Goal: Information Seeking & Learning: Learn about a topic

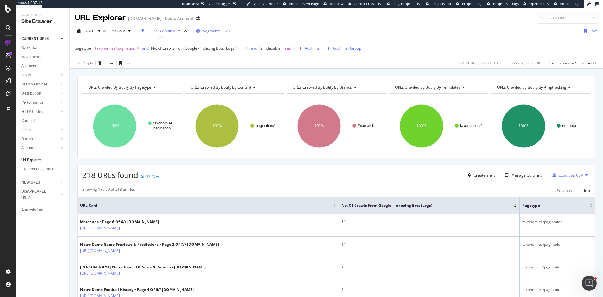
click at [234, 31] on div "[DATE]" at bounding box center [227, 30] width 11 height 5
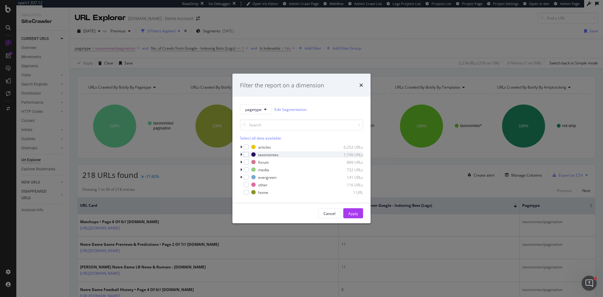
click at [243, 153] on div "modal" at bounding box center [242, 154] width 4 height 6
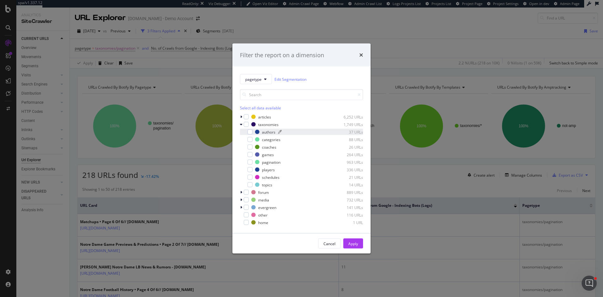
click at [261, 130] on div "authors 37 URLs" at bounding box center [309, 131] width 108 height 5
click at [352, 242] on div "Apply" at bounding box center [353, 242] width 10 height 5
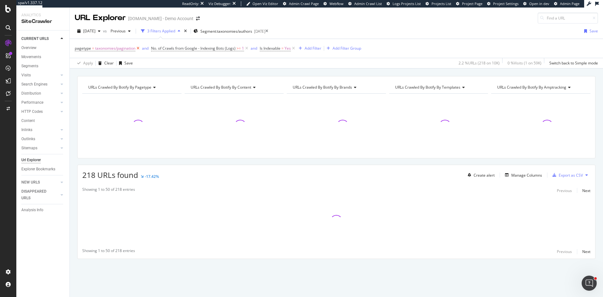
click at [137, 47] on icon at bounding box center [137, 48] width 5 height 6
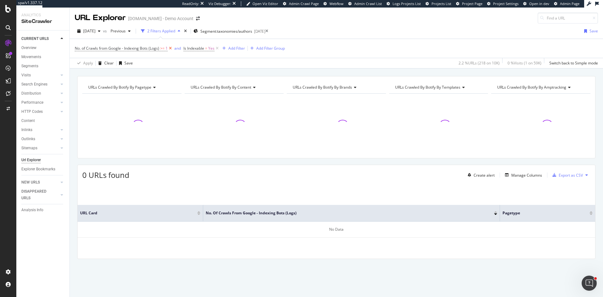
click at [170, 47] on icon at bounding box center [170, 48] width 5 height 6
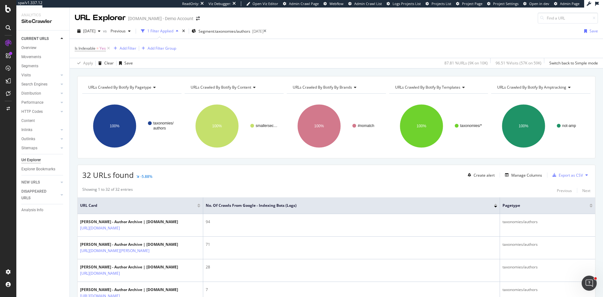
scroll to position [31, 0]
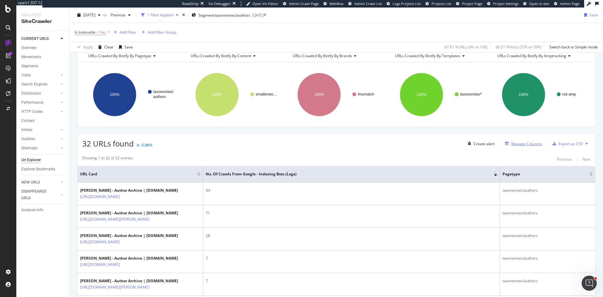
click at [533, 144] on div "Manage Columns" at bounding box center [526, 143] width 31 height 5
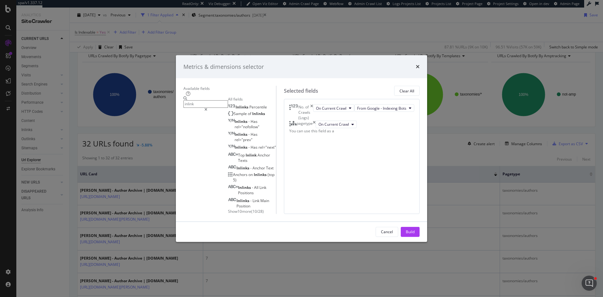
type input "inlink"
click at [228, 208] on span "Show 10 more" at bounding box center [239, 210] width 23 height 5
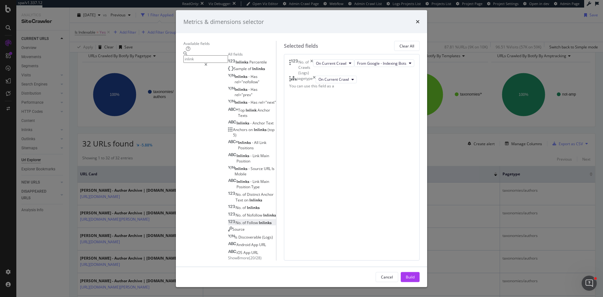
click at [228, 220] on div "No. of Follow Inlinks" at bounding box center [250, 222] width 44 height 5
click at [315, 83] on div "pagetype" at bounding box center [302, 79] width 26 height 8
click at [315, 83] on icon "times" at bounding box center [314, 79] width 3 height 8
click at [313, 74] on icon "times" at bounding box center [311, 67] width 3 height 16
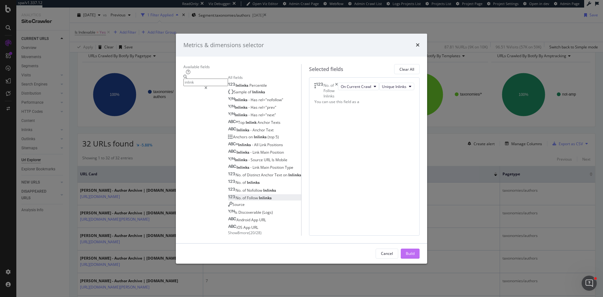
click at [414, 256] on div "Build" at bounding box center [410, 253] width 9 height 5
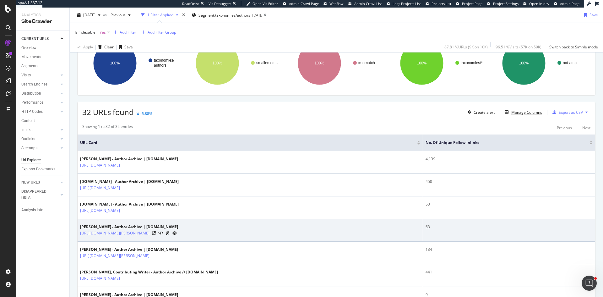
scroll to position [94, 0]
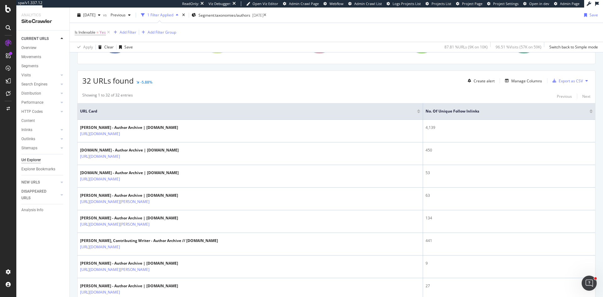
click at [589, 110] on div at bounding box center [590, 110] width 3 height 2
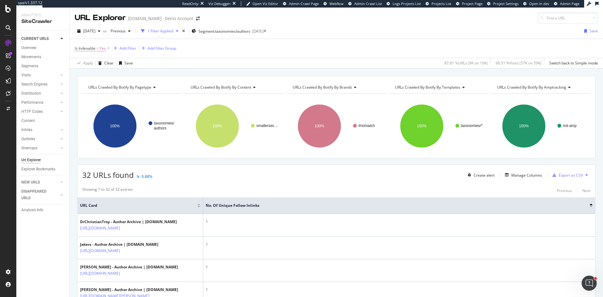
click at [589, 205] on div at bounding box center [590, 204] width 3 height 2
click at [589, 205] on div at bounding box center [590, 205] width 3 height 4
click at [589, 205] on div at bounding box center [590, 204] width 3 height 2
click at [589, 206] on div at bounding box center [590, 207] width 3 height 2
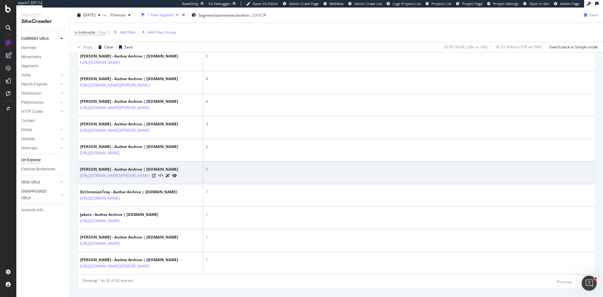
scroll to position [682, 0]
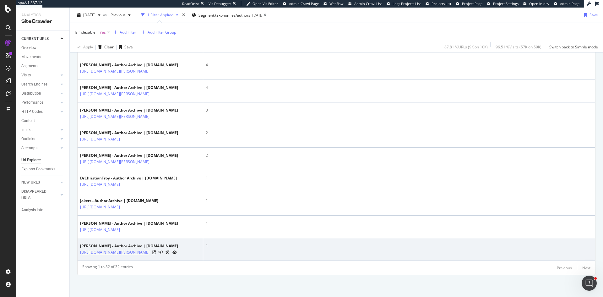
click at [142, 254] on link "[URL][DOMAIN_NAME][PERSON_NAME]" at bounding box center [114, 252] width 69 height 6
click at [156, 251] on icon at bounding box center [154, 252] width 4 height 4
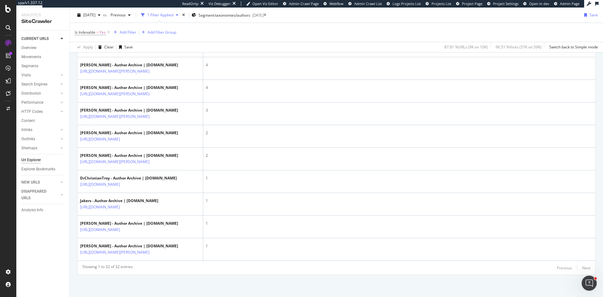
click at [30, 160] on div "Url Explorer" at bounding box center [30, 160] width 19 height 7
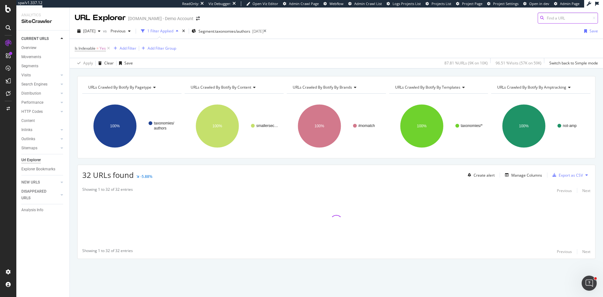
click at [558, 19] on input at bounding box center [567, 18] width 60 height 11
paste input "[URL][DOMAIN_NAME]"
type input "[URL][DOMAIN_NAME]"
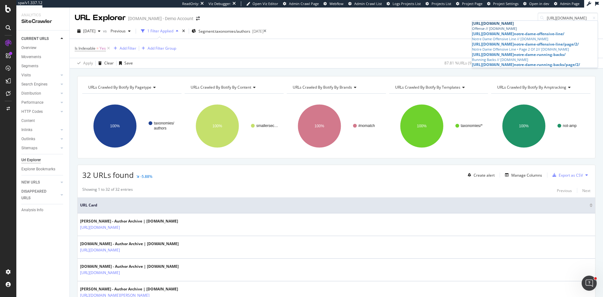
scroll to position [0, 0]
click at [490, 26] on span "[URL][DOMAIN_NAME]" at bounding box center [493, 23] width 42 height 5
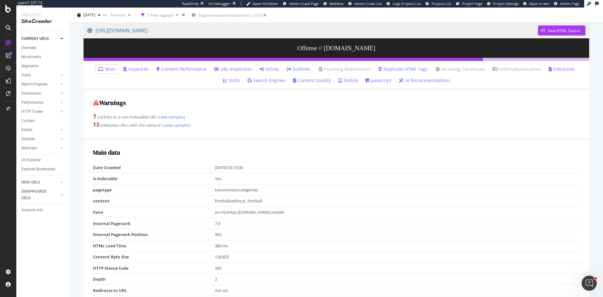
scroll to position [63, 0]
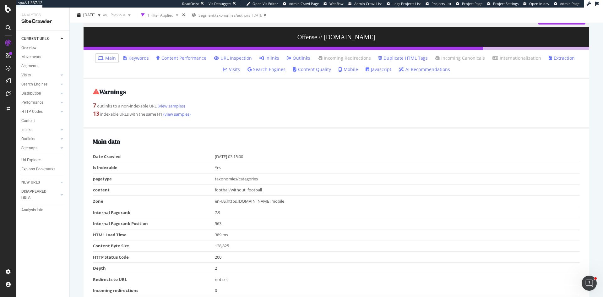
click at [177, 114] on link "(view samples)" at bounding box center [176, 114] width 28 height 6
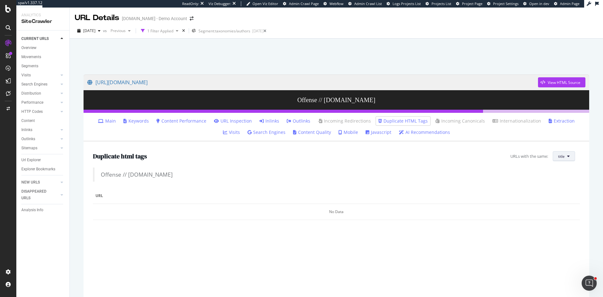
click at [559, 155] on span "title" at bounding box center [561, 156] width 7 height 5
click at [556, 180] on span "H1" at bounding box center [563, 180] width 20 height 6
click at [259, 120] on link "Inlinks" at bounding box center [269, 121] width 20 height 6
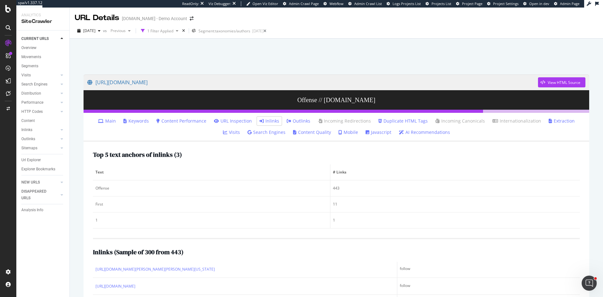
click at [225, 58] on div at bounding box center [336, 54] width 518 height 27
click at [266, 30] on icon at bounding box center [264, 31] width 3 height 4
